Goal: Find specific page/section: Find specific page/section

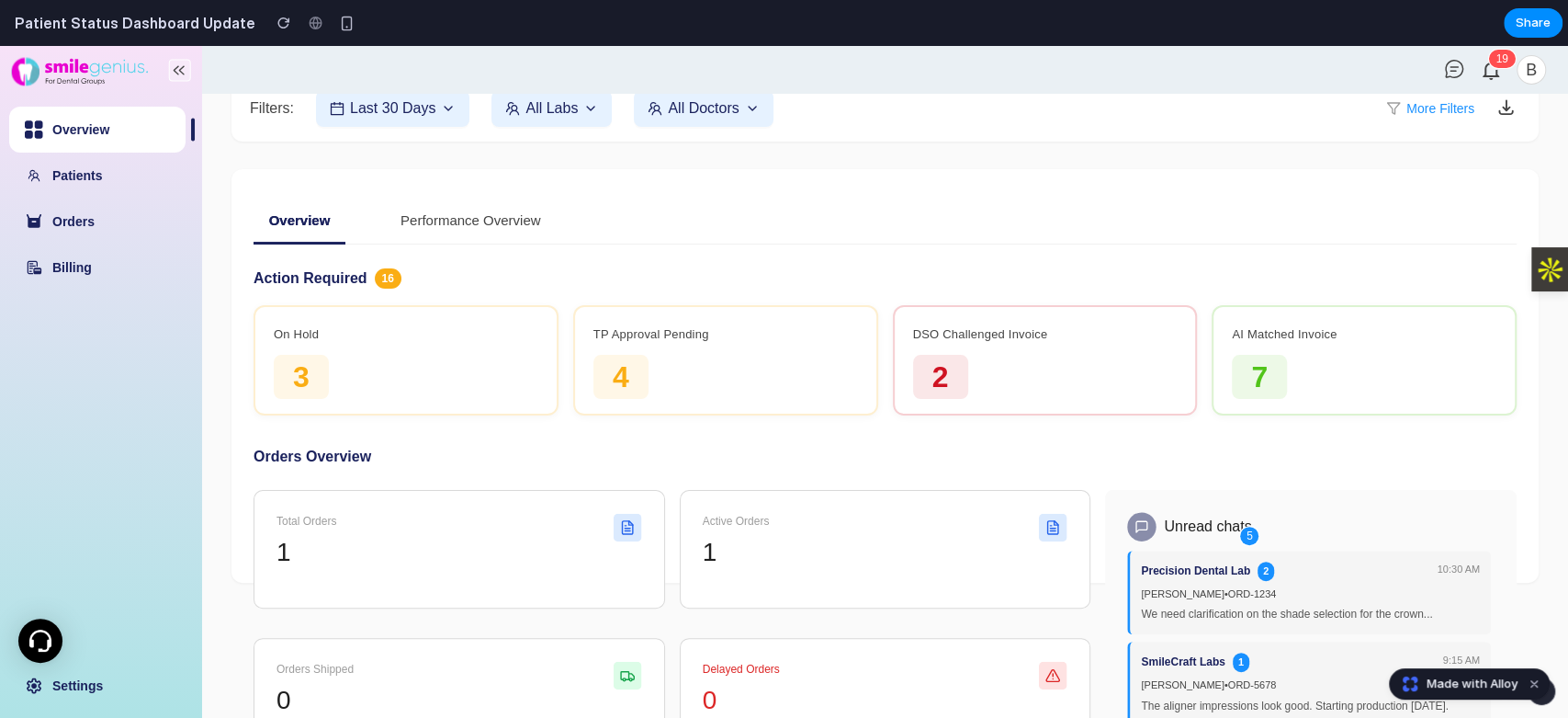
scroll to position [204, 0]
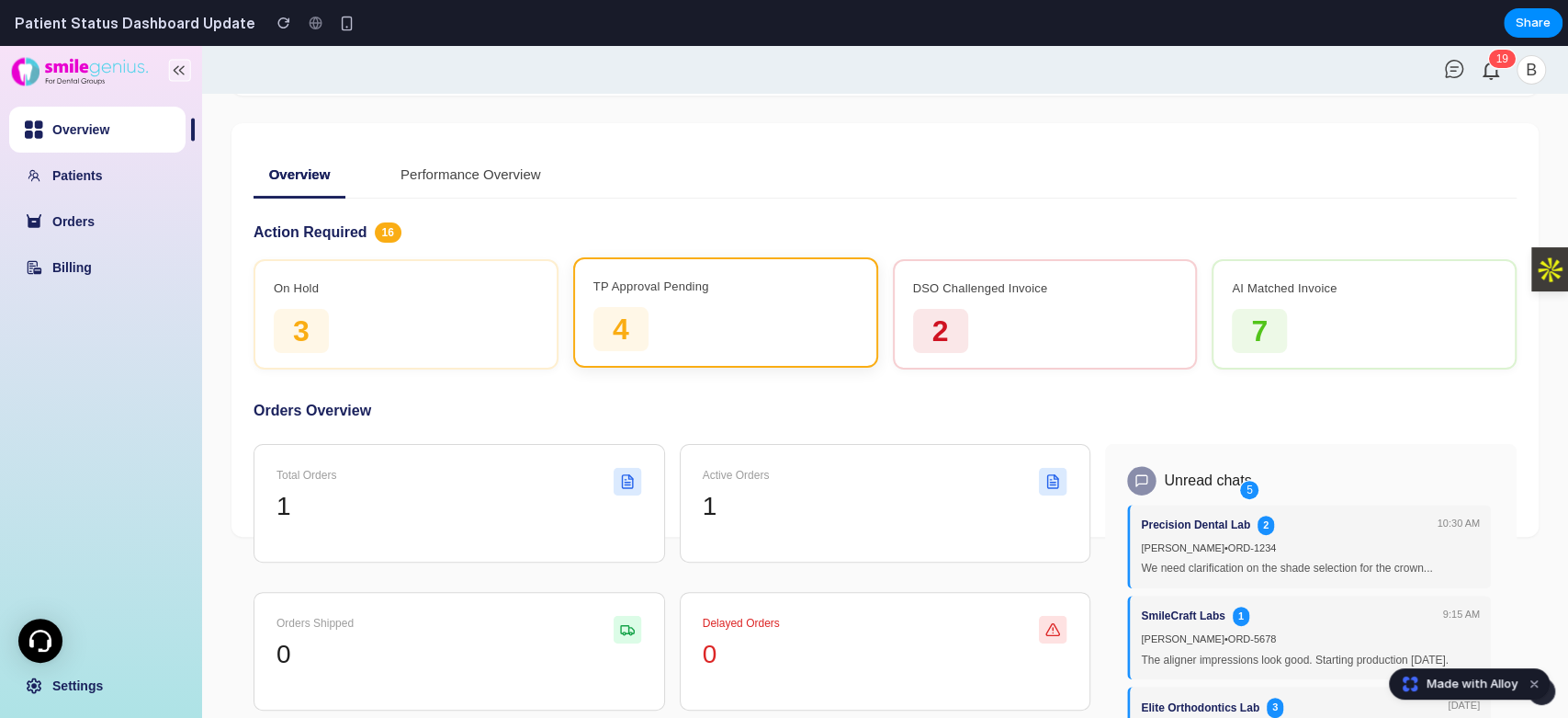
click at [714, 335] on div "TP Approval Pending 4" at bounding box center [726, 315] width 264 height 74
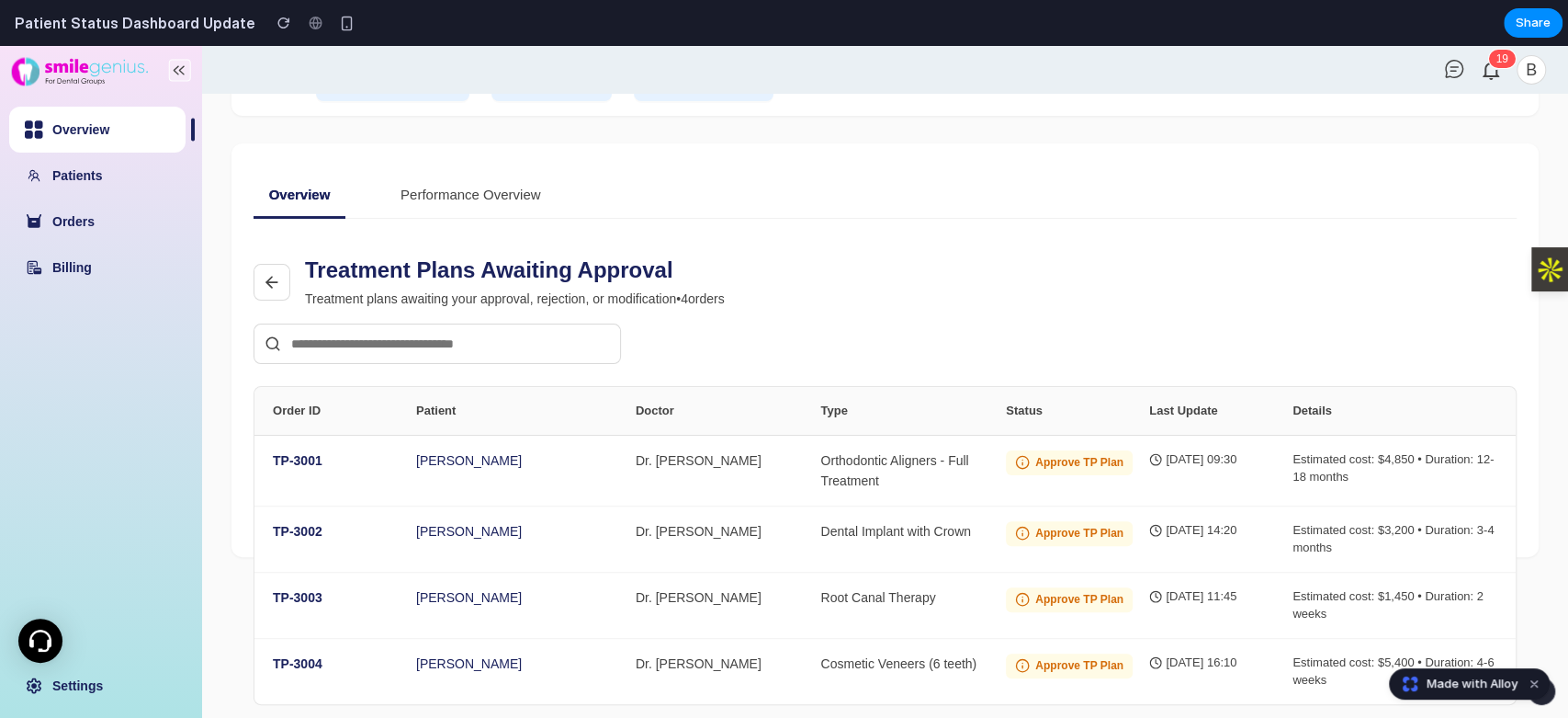
click at [103, 137] on link "Overview" at bounding box center [80, 129] width 57 height 15
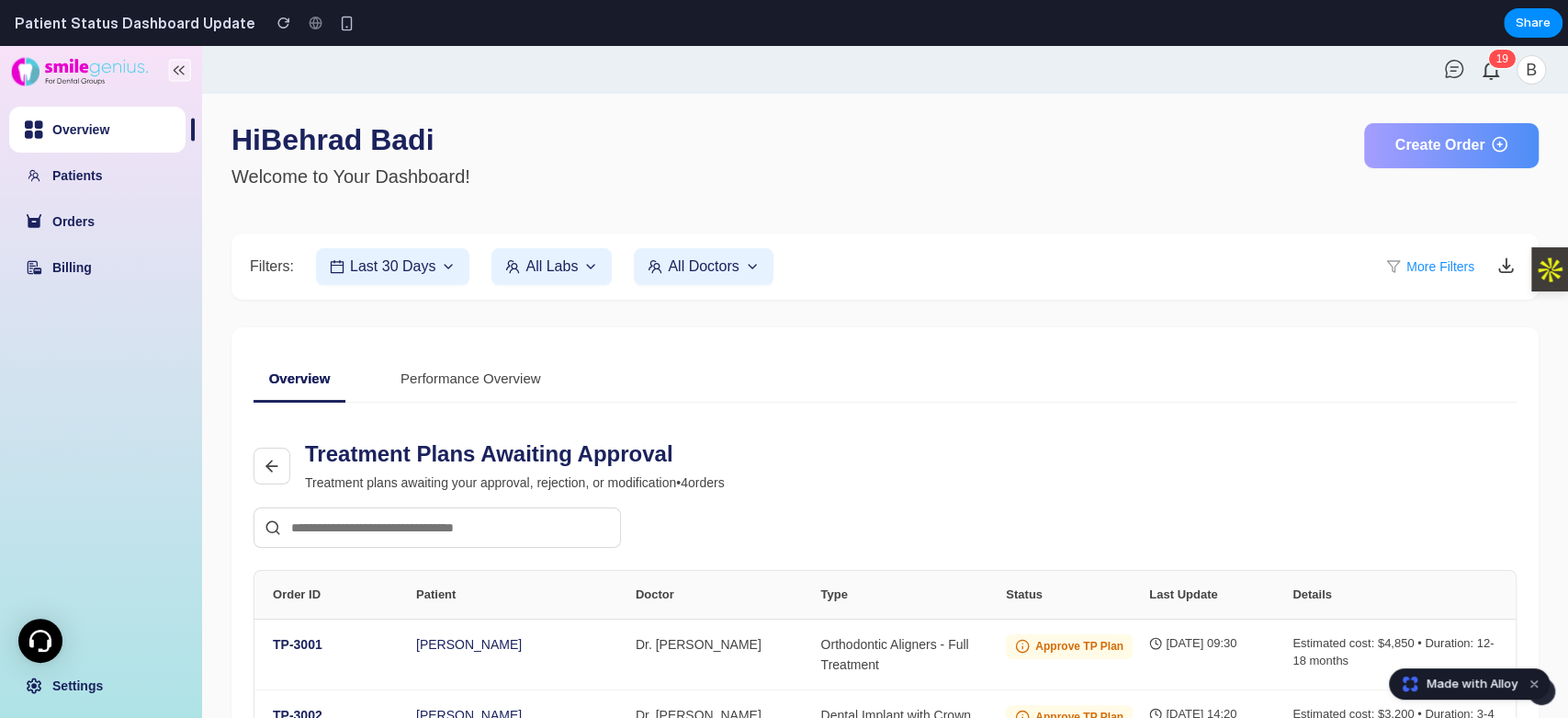
click at [439, 383] on div "Performance Overview" at bounding box center [471, 378] width 148 height 37
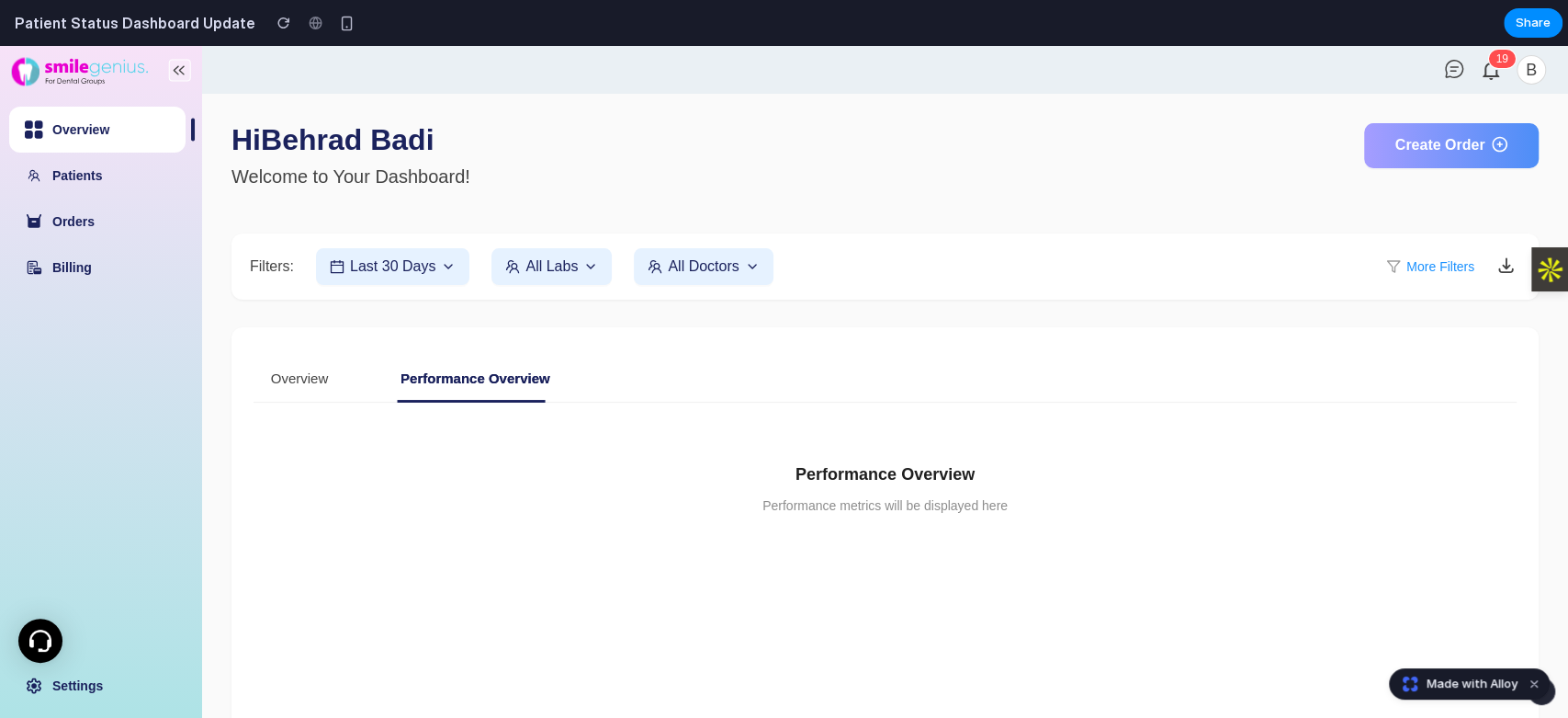
click at [298, 386] on div "Overview" at bounding box center [299, 378] width 65 height 37
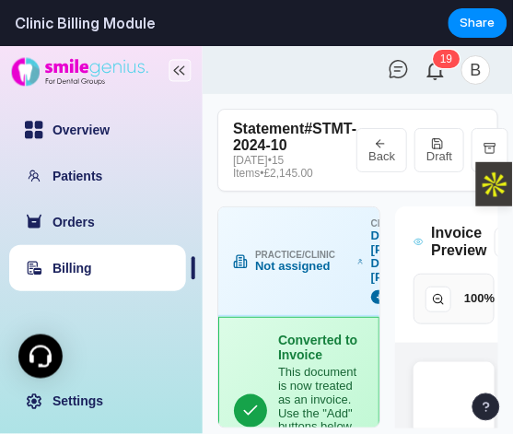
scroll to position [673, 0]
